Goal: Transaction & Acquisition: Purchase product/service

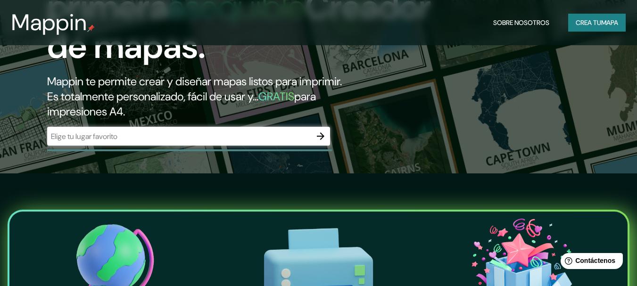
scroll to position [47, 0]
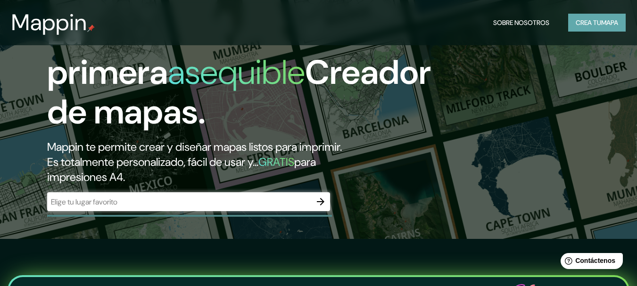
click at [578, 27] on font "Crea tu" at bounding box center [588, 22] width 25 height 8
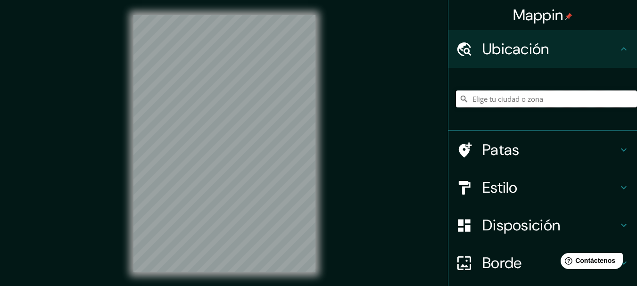
click at [505, 96] on input "Elige tu ciudad o zona" at bounding box center [546, 99] width 181 height 17
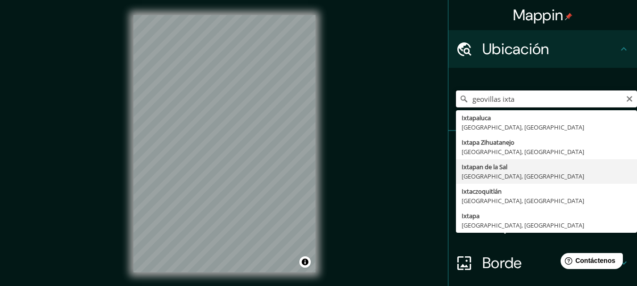
click at [493, 102] on input "geovillas ixta" at bounding box center [546, 99] width 181 height 17
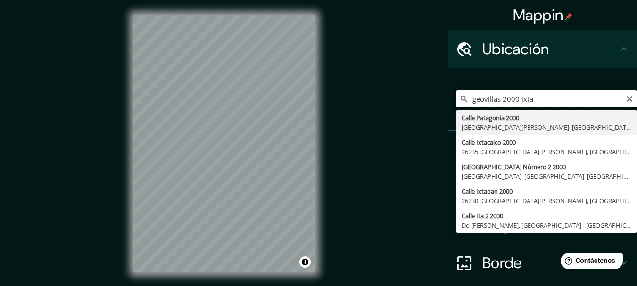
click at [539, 98] on input "geovillas 2000 ixta" at bounding box center [546, 99] width 181 height 17
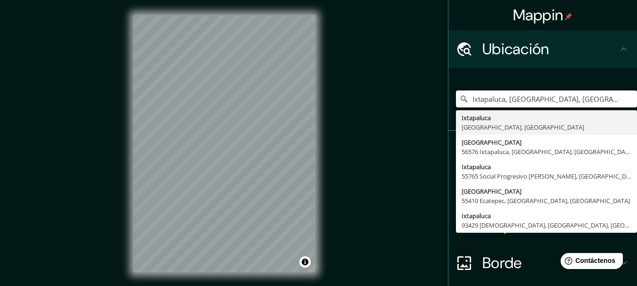
type input "Ixtapaluca, [GEOGRAPHIC_DATA], [GEOGRAPHIC_DATA]"
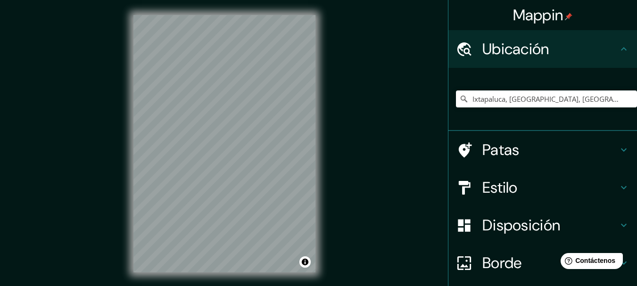
click at [516, 188] on h4 "Estilo" at bounding box center [550, 187] width 136 height 19
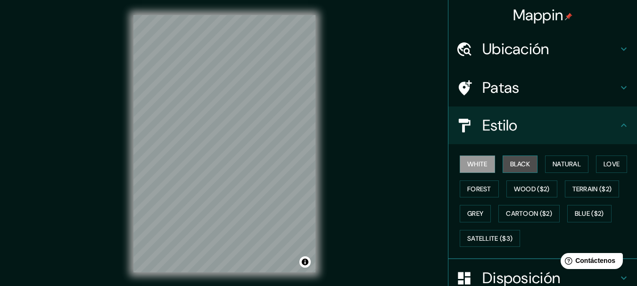
click at [513, 166] on button "Black" at bounding box center [520, 164] width 35 height 17
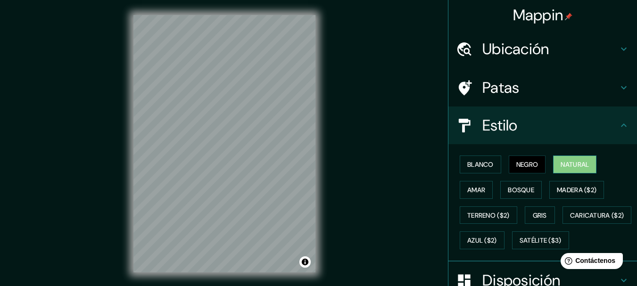
click at [575, 169] on font "Natural" at bounding box center [575, 164] width 28 height 8
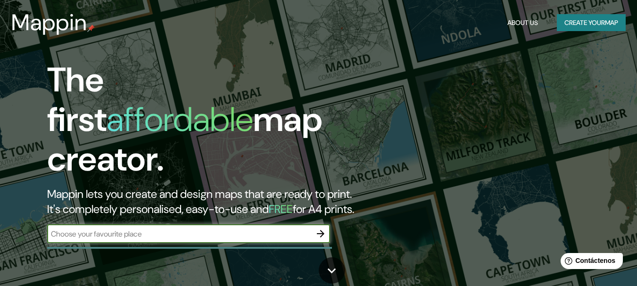
click at [613, 25] on button "Create your map" at bounding box center [591, 22] width 69 height 17
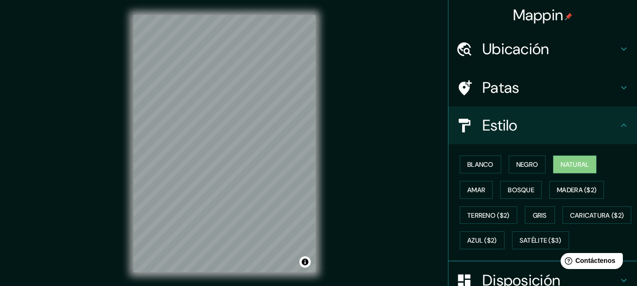
click at [548, 54] on h4 "Ubicación" at bounding box center [550, 49] width 136 height 19
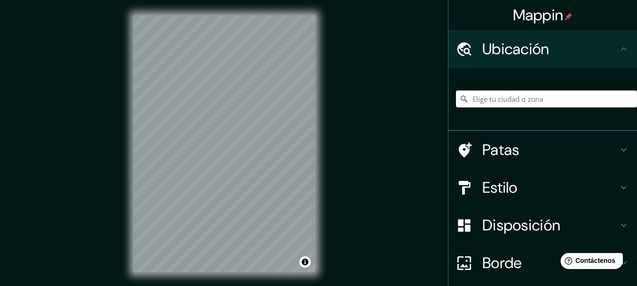
click at [525, 97] on input "Elige tu ciudad o zona" at bounding box center [546, 99] width 181 height 17
paste input "Arbolada Ixtapaluca 56570 Ixtapaluca, Méx."
type input "[GEOGRAPHIC_DATA], 56576 [GEOGRAPHIC_DATA], [GEOGRAPHIC_DATA], [GEOGRAPHIC_DATA]"
click at [512, 155] on font "Patas" at bounding box center [500, 150] width 37 height 20
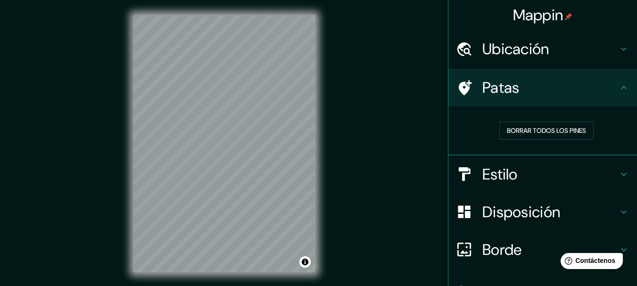
click at [494, 178] on font "Estilo" at bounding box center [499, 175] width 35 height 20
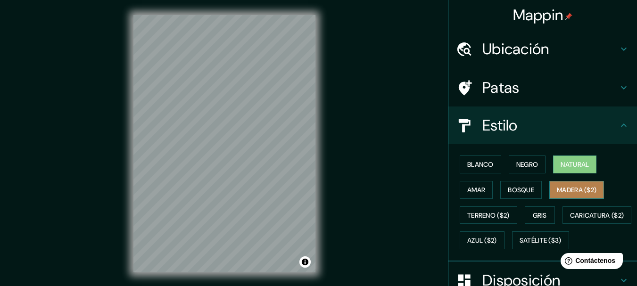
click at [550, 187] on button "Madera ($2)" at bounding box center [576, 190] width 55 height 18
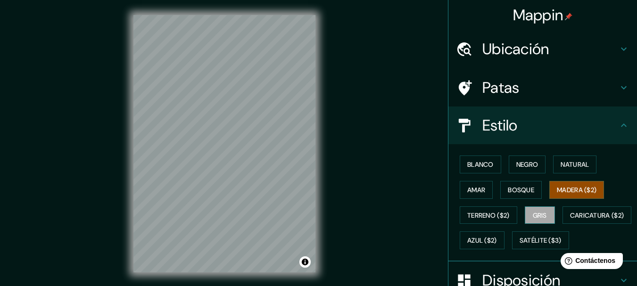
click at [539, 213] on font "Gris" at bounding box center [540, 215] width 14 height 8
click at [517, 192] on font "Bosque" at bounding box center [521, 190] width 26 height 8
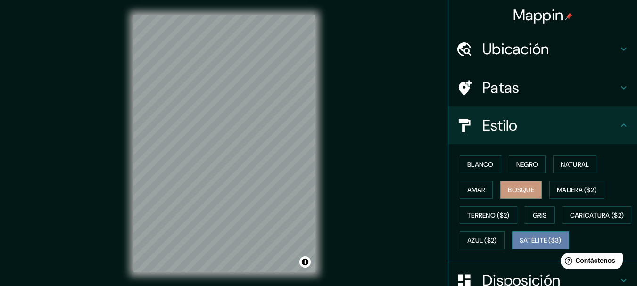
click at [520, 245] on font "Satélite ($3)" at bounding box center [541, 241] width 42 height 8
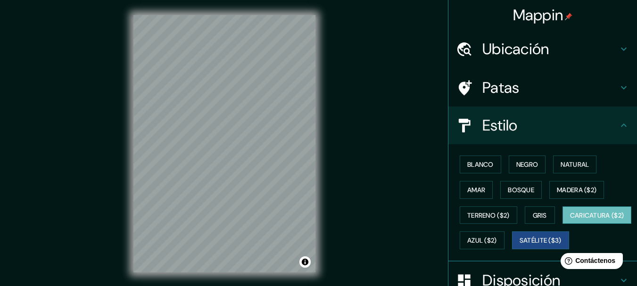
click at [570, 220] on font "Caricatura ($2)" at bounding box center [597, 215] width 54 height 8
click at [469, 195] on font "Amar" at bounding box center [476, 190] width 18 height 12
